Goal: Task Accomplishment & Management: Use online tool/utility

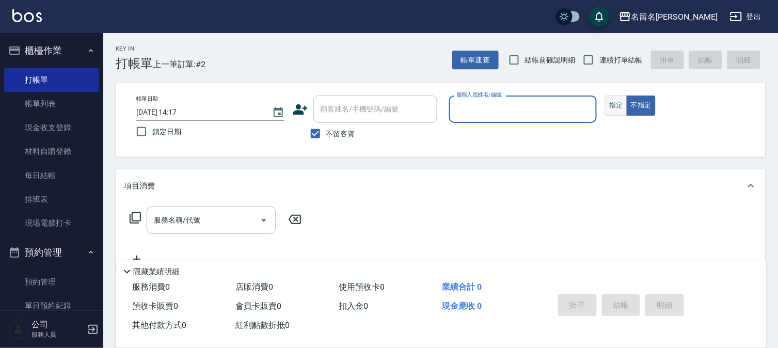
click at [619, 109] on button "指定" at bounding box center [616, 106] width 22 height 20
click at [548, 96] on div "服務人員姓名/編號" at bounding box center [523, 109] width 148 height 27
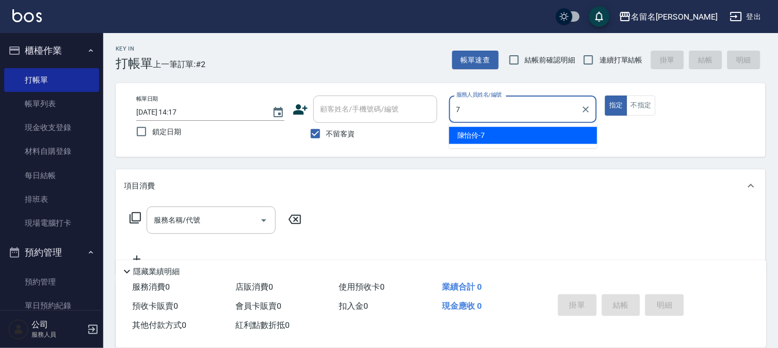
type input "陳怡伶-7"
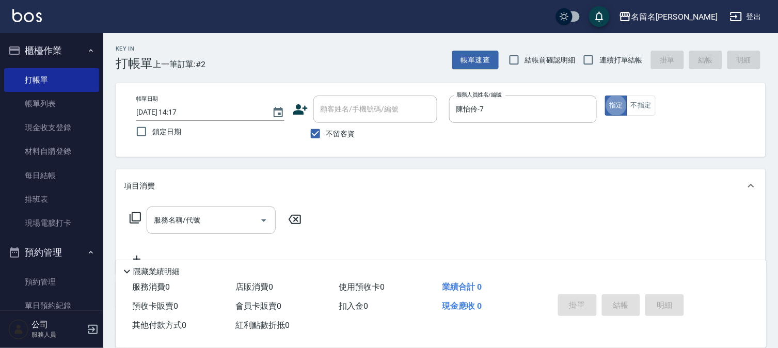
type button "true"
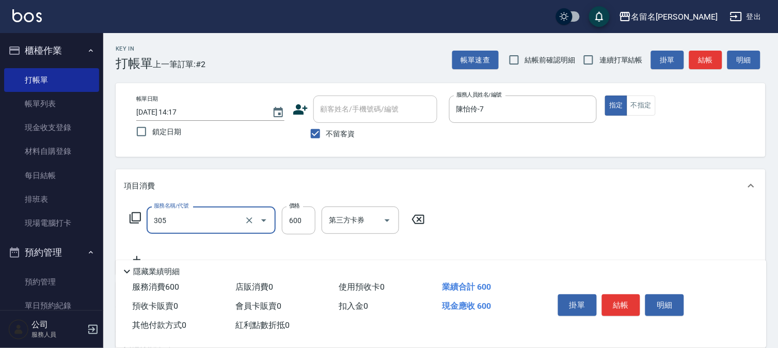
type input "洗+剪(一般)(305)"
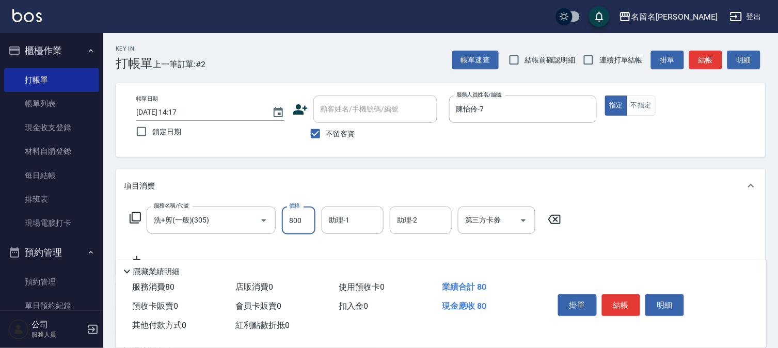
type input "800"
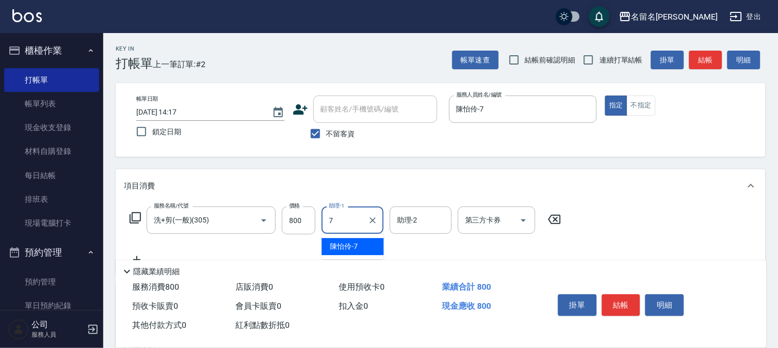
type input "陳怡伶-7"
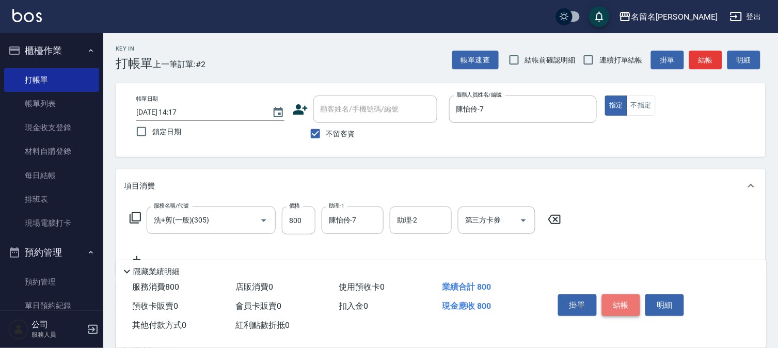
click at [621, 300] on button "結帳" at bounding box center [621, 305] width 39 height 22
